Goal: Navigation & Orientation: Find specific page/section

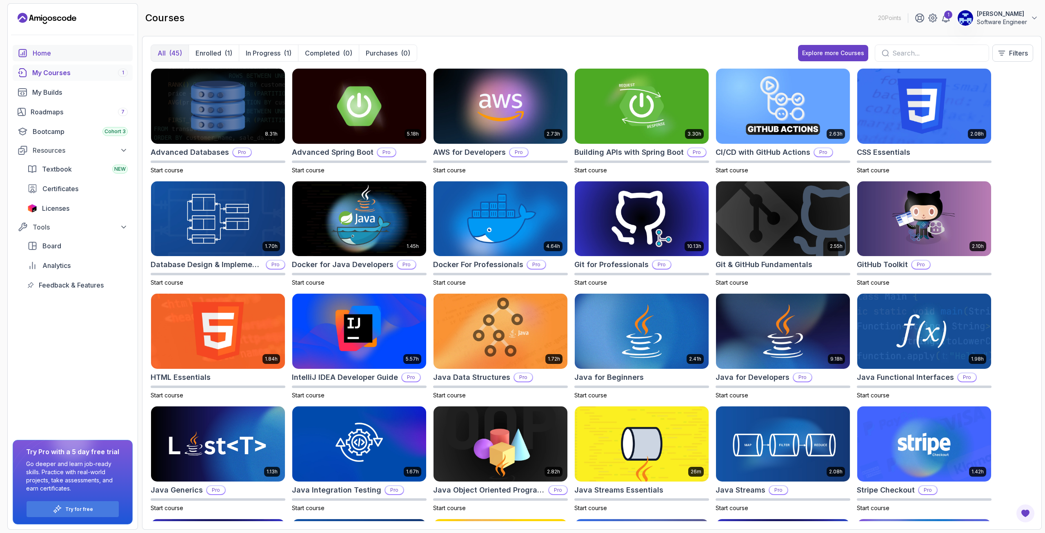
click at [62, 47] on link "Home" at bounding box center [73, 53] width 120 height 16
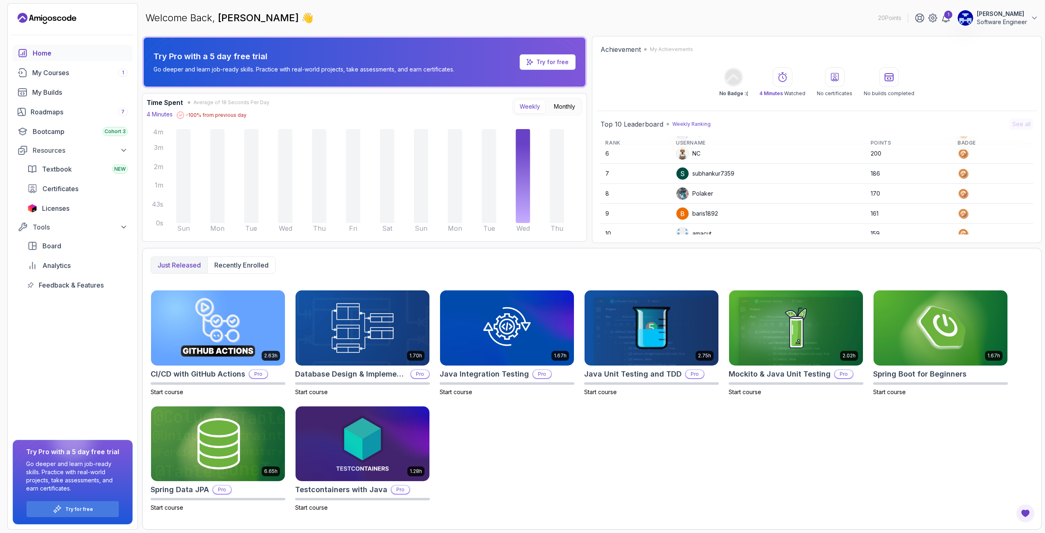
scroll to position [115, 0]
click at [714, 175] on tr "8 Polaker 170" at bounding box center [816, 185] width 433 height 20
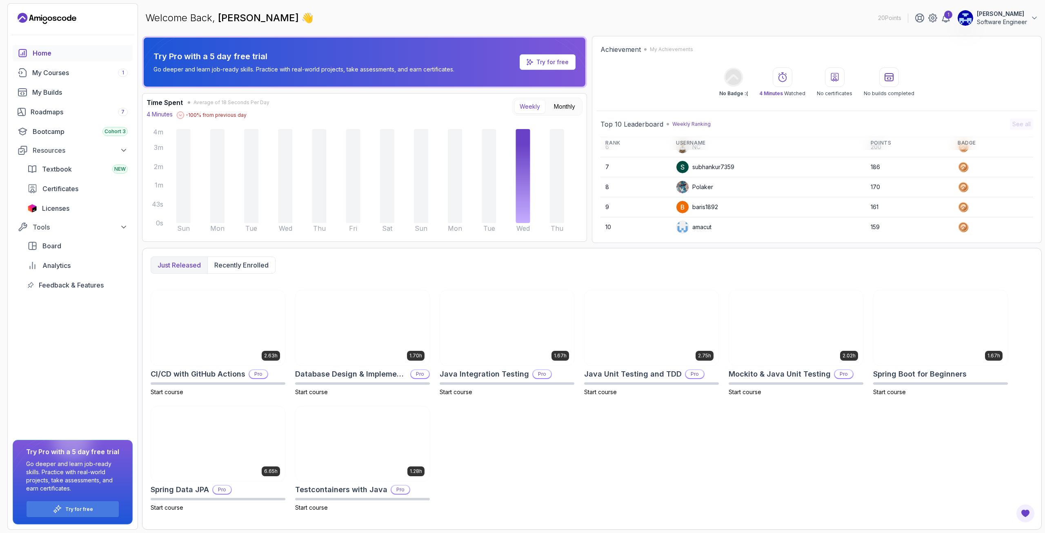
scroll to position [115, 0]
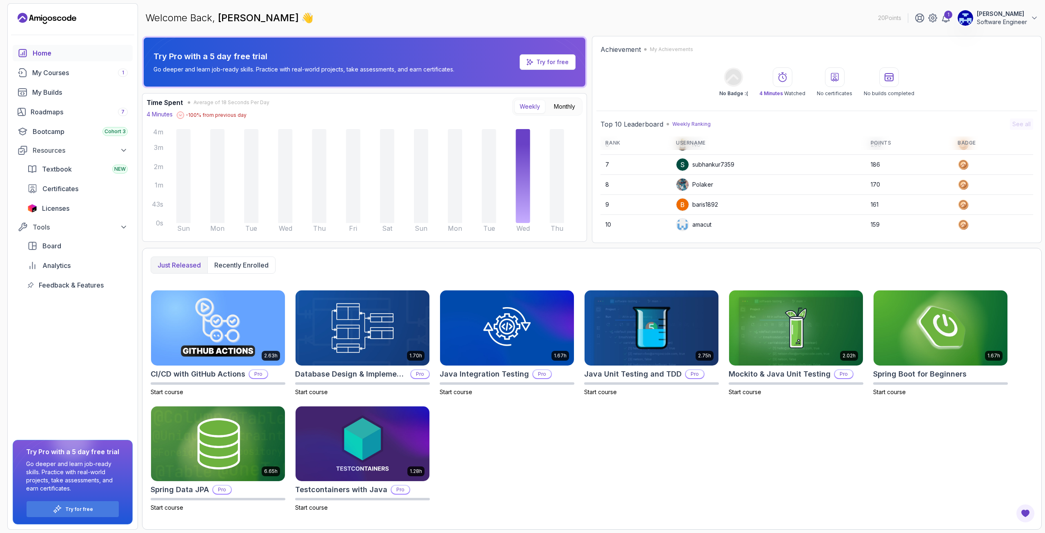
click at [692, 124] on p "Weekly Ranking" at bounding box center [691, 124] width 38 height 7
click at [945, 19] on icon at bounding box center [946, 18] width 10 height 10
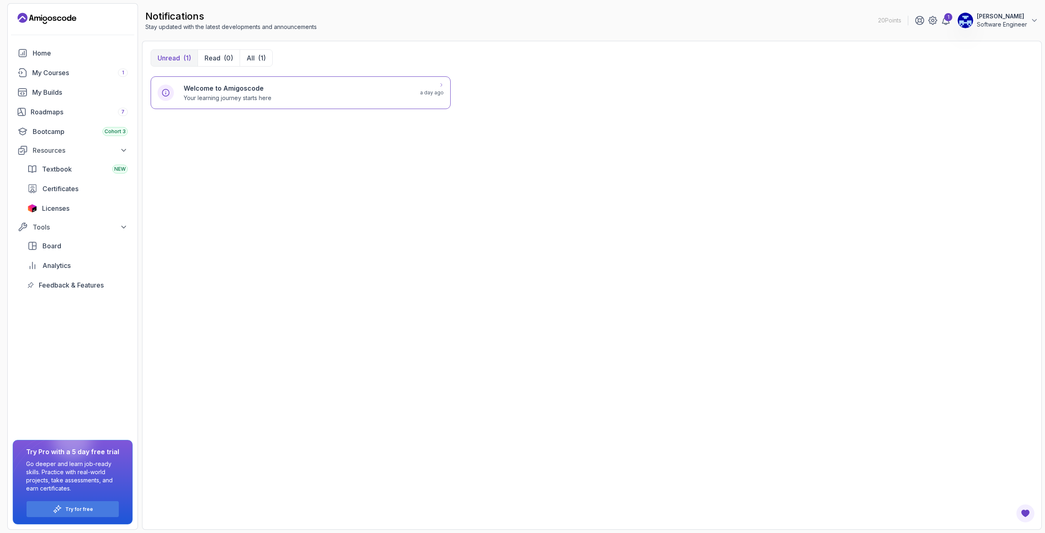
click at [355, 105] on div "Welcome to Amigoscode Your learning journey starts here a day ago" at bounding box center [301, 92] width 300 height 33
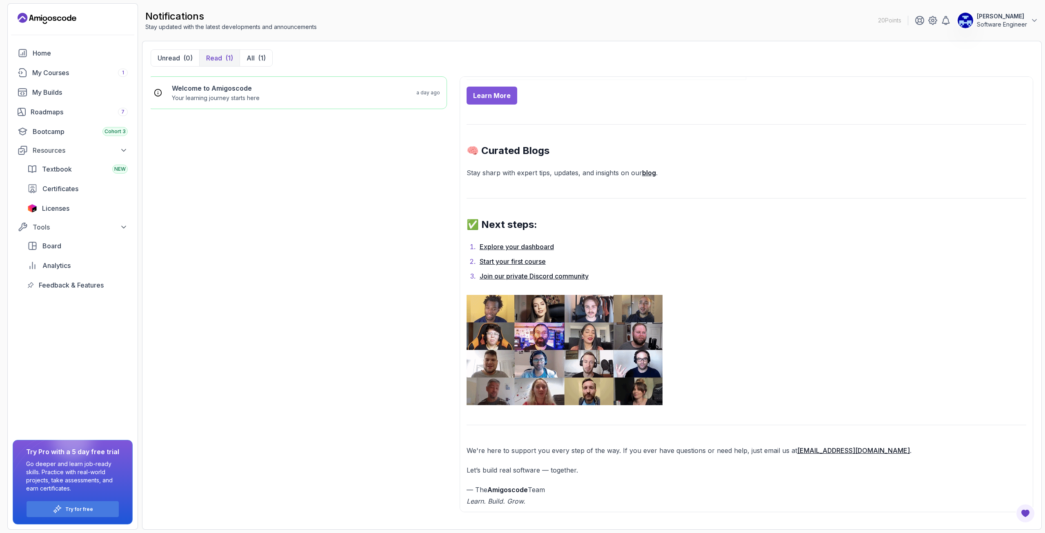
scroll to position [0, 6]
drag, startPoint x: 375, startPoint y: 335, endPoint x: 395, endPoint y: 202, distance: 134.1
click at [391, 229] on div "Welcome to Amigoscode Your learning journey starts here a day ago" at bounding box center [301, 298] width 300 height 444
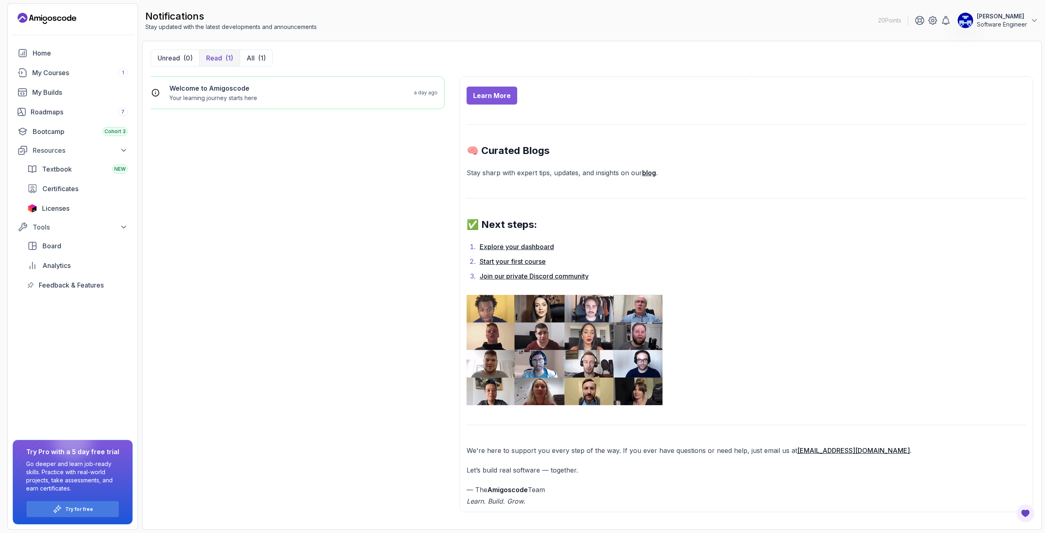
click at [343, 218] on div "Welcome to Amigoscode Your learning journey starts here a day ago" at bounding box center [301, 298] width 300 height 444
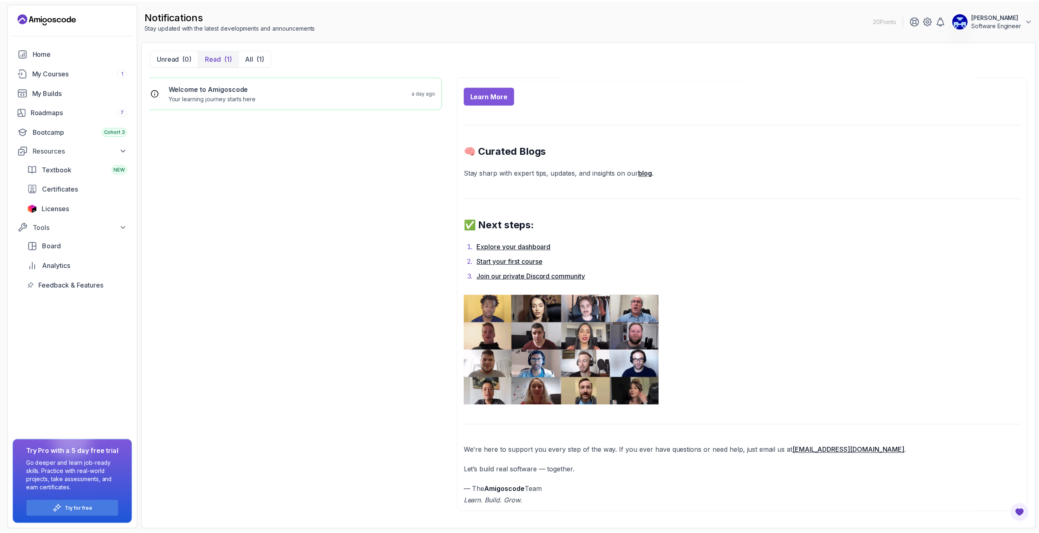
scroll to position [0, 5]
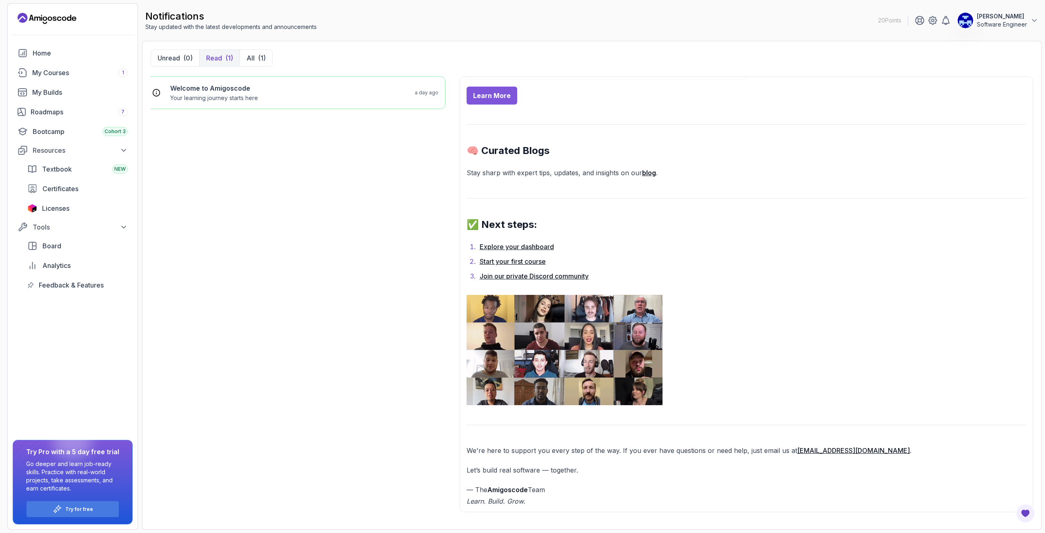
click at [58, 18] on icon "Landing page" at bounding box center [47, 18] width 59 height 13
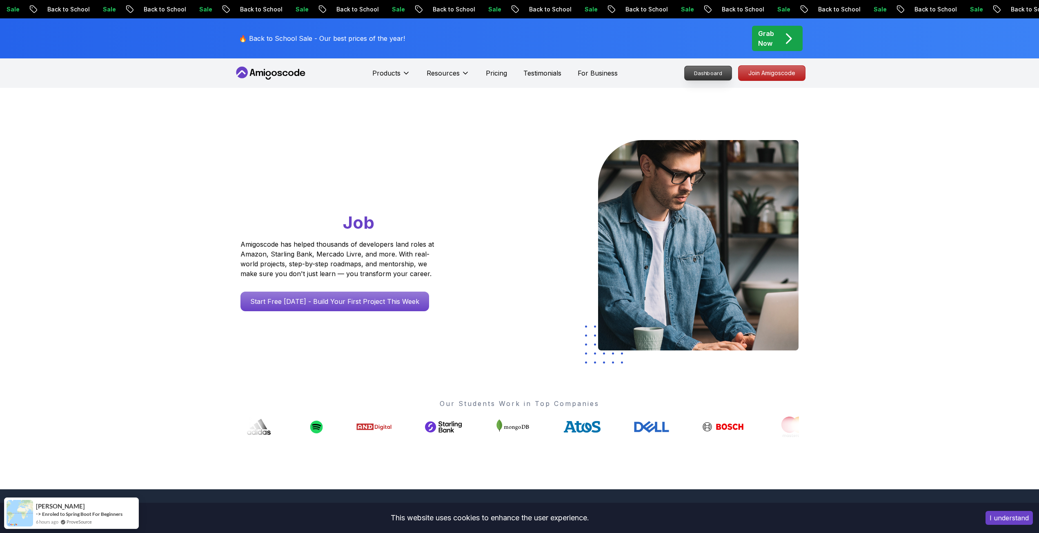
click at [695, 70] on p "Dashboard" at bounding box center [707, 73] width 47 height 14
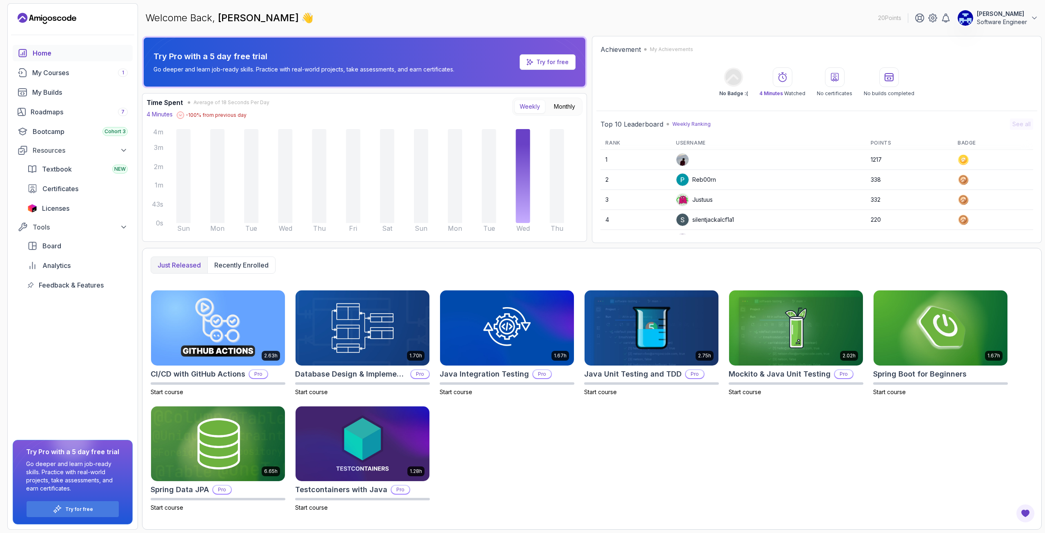
click at [1010, 20] on p "Software Engineer" at bounding box center [1001, 22] width 50 height 8
click at [965, 78] on p "Billing" at bounding box center [971, 79] width 18 height 10
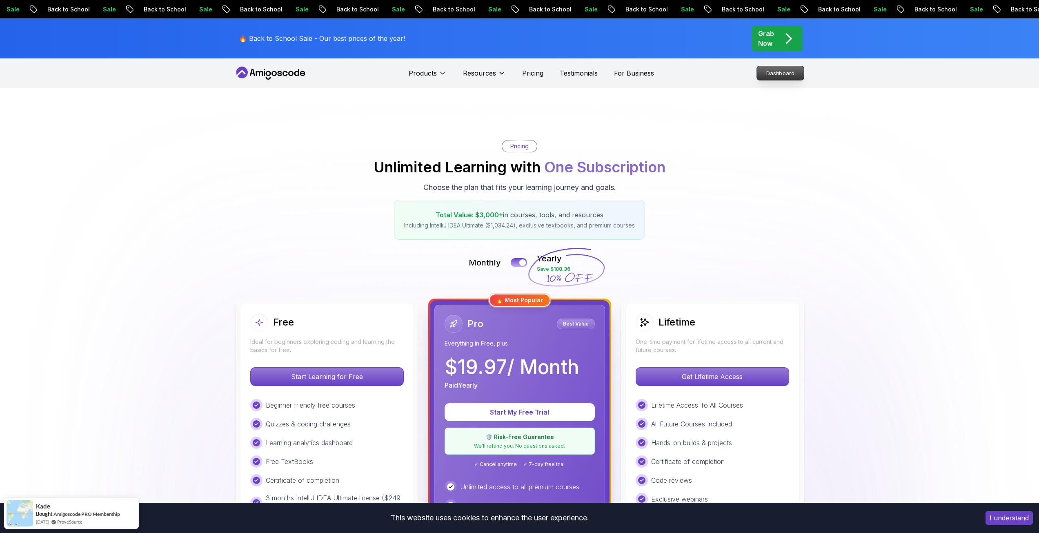
click at [782, 71] on p "Dashboard" at bounding box center [780, 73] width 47 height 14
